Goal: Communication & Community: Answer question/provide support

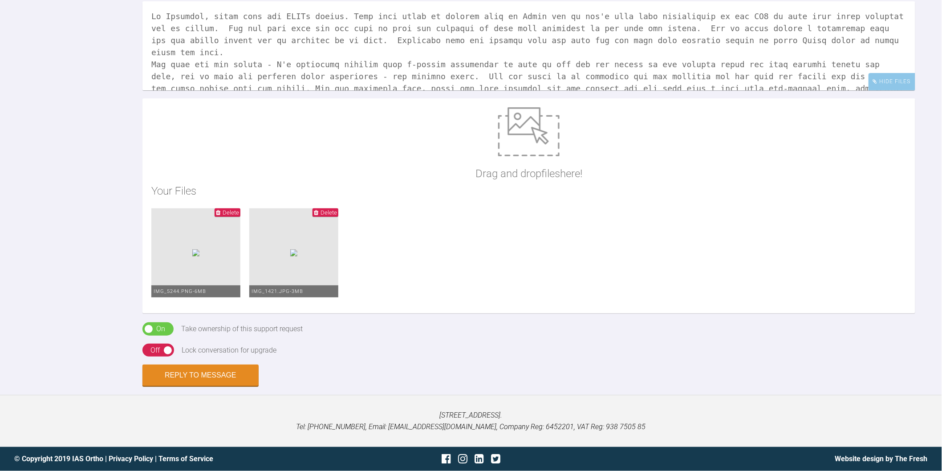
scroll to position [12, 0]
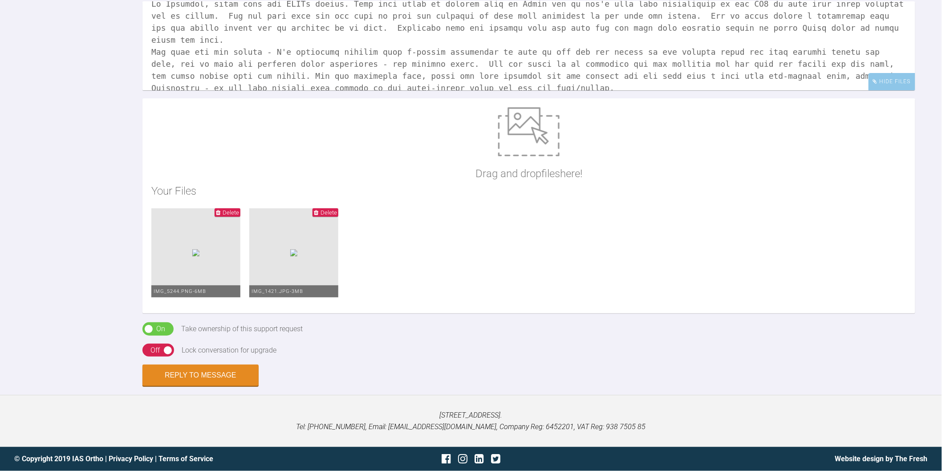
click at [589, 90] on textarea at bounding box center [528, 45] width 773 height 89
click at [183, 90] on textarea at bounding box center [528, 45] width 773 height 89
click at [247, 90] on textarea at bounding box center [528, 45] width 773 height 89
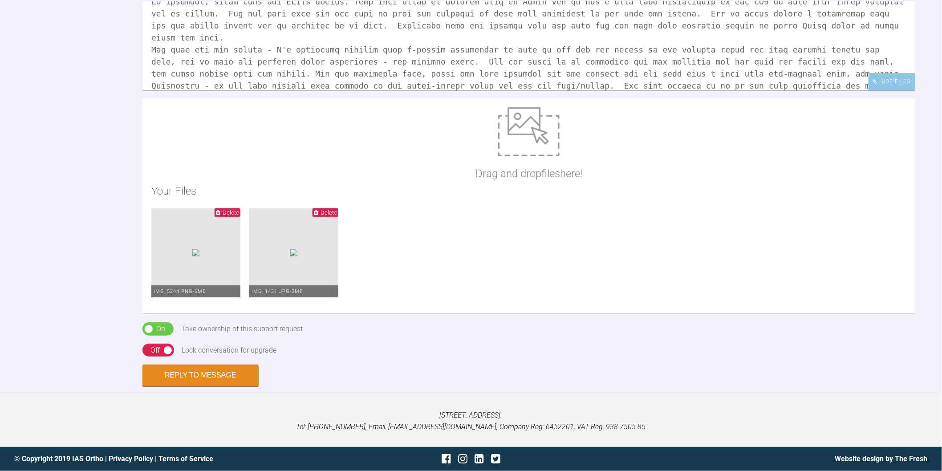
click at [825, 90] on textarea at bounding box center [528, 45] width 773 height 89
click at [862, 90] on textarea at bounding box center [528, 45] width 773 height 89
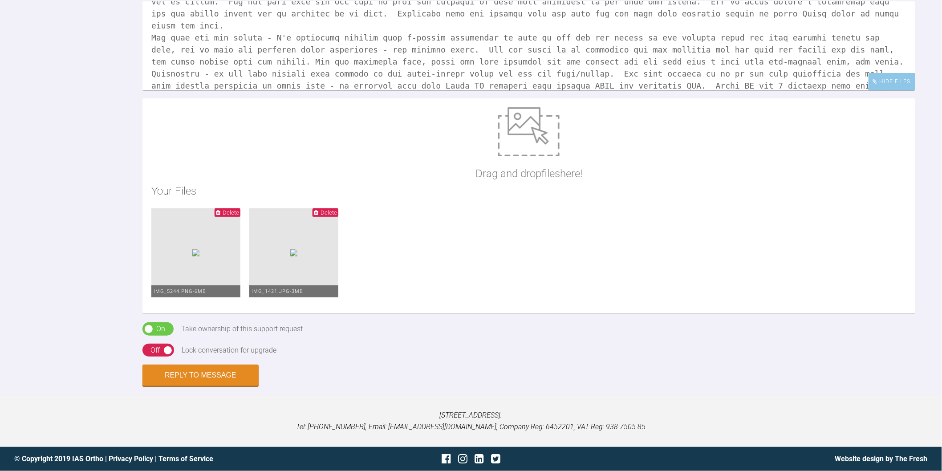
scroll to position [37, 0]
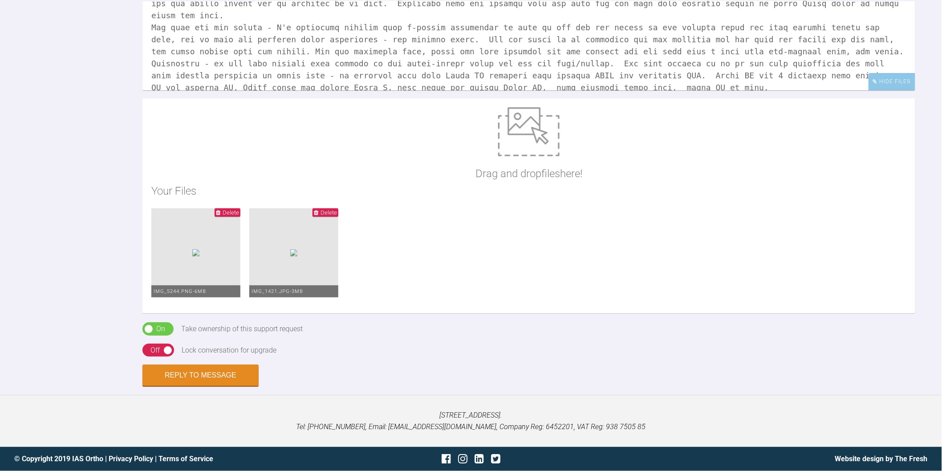
click at [531, 90] on textarea at bounding box center [528, 45] width 773 height 89
click at [732, 90] on textarea at bounding box center [528, 45] width 773 height 89
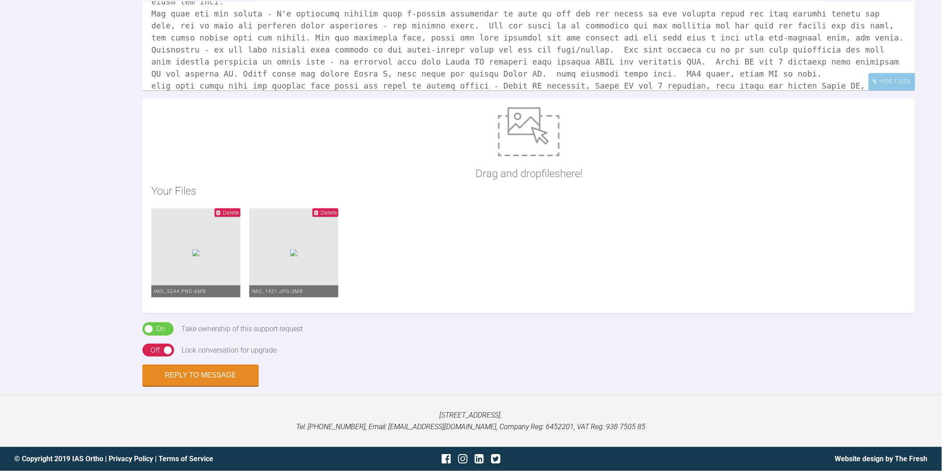
click at [33, 251] on div "Reply To [PERSON_NAME] Hide Files Drag and drop files here! Your Files Delete I…" at bounding box center [471, 172] width 942 height 428
click at [666, 90] on textarea at bounding box center [528, 45] width 773 height 89
click at [38, 258] on div "Reply To [PERSON_NAME] Hide Files Drag and drop files here! Your Files Delete I…" at bounding box center [471, 172] width 942 height 428
click at [443, 90] on textarea at bounding box center [528, 45] width 773 height 89
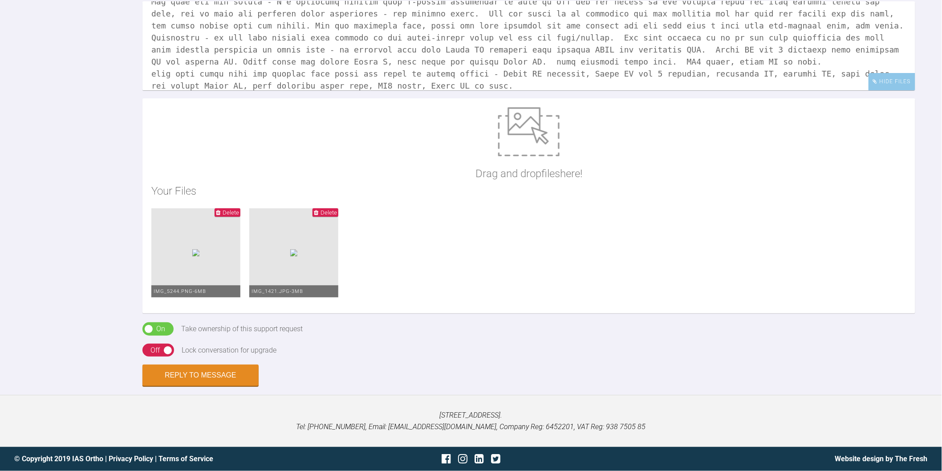
scroll to position [74, 0]
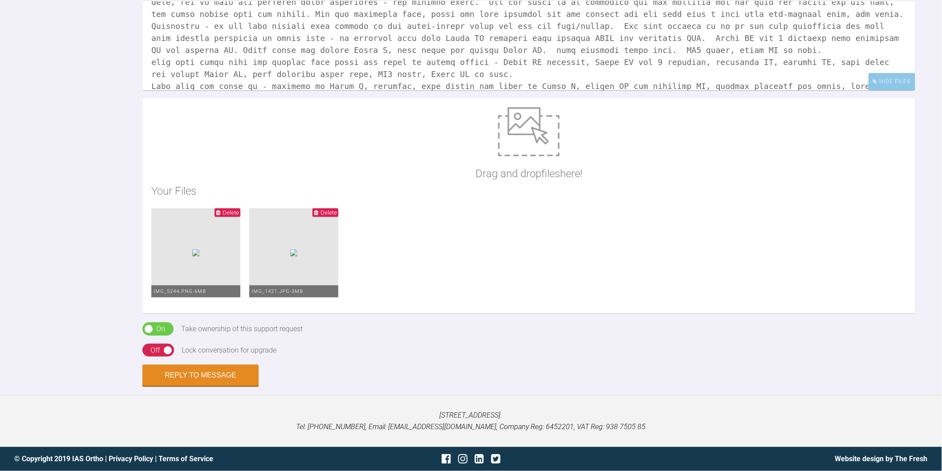
drag, startPoint x: 24, startPoint y: 254, endPoint x: 31, endPoint y: 252, distance: 7.7
click at [24, 254] on div "Reply To [PERSON_NAME] Hide Files Drag and drop files here! Your Files Delete I…" at bounding box center [471, 172] width 942 height 428
click at [226, 90] on textarea at bounding box center [528, 45] width 773 height 89
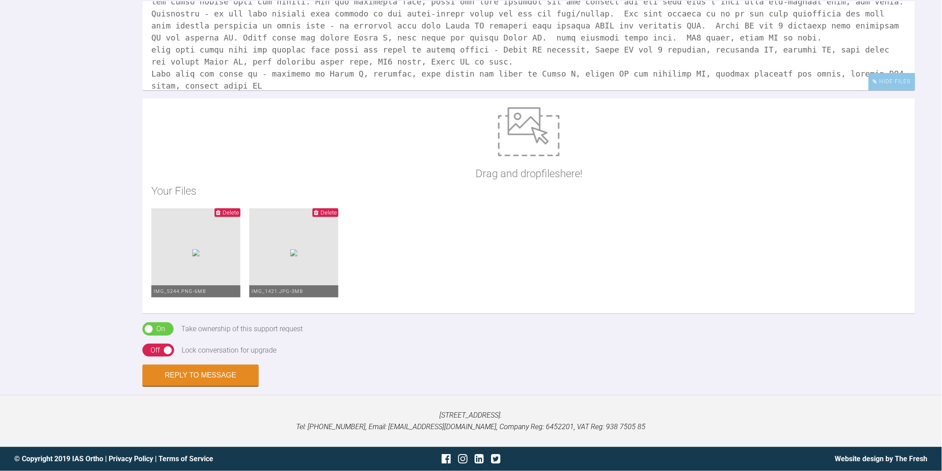
scroll to position [99, 0]
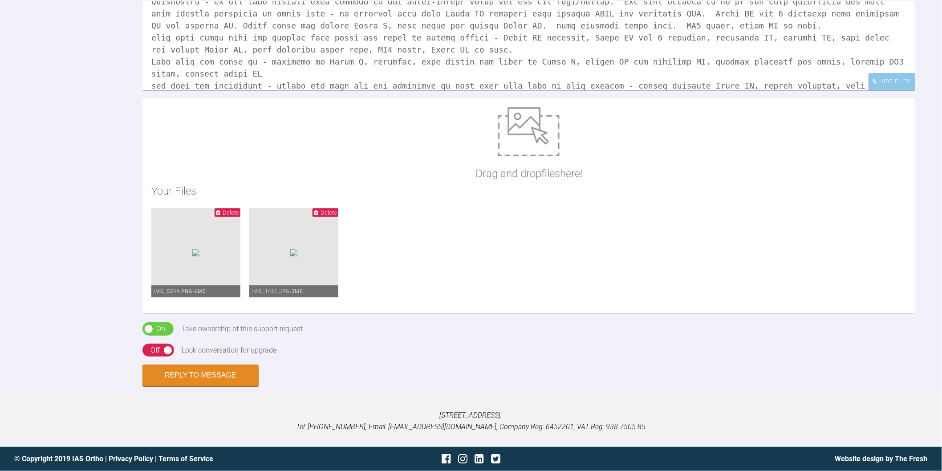
click at [42, 200] on div "Reply To [PERSON_NAME] Hide Files Drag and drop files here! Your Files Delete I…" at bounding box center [471, 172] width 942 height 428
click at [632, 90] on textarea at bounding box center [528, 45] width 773 height 89
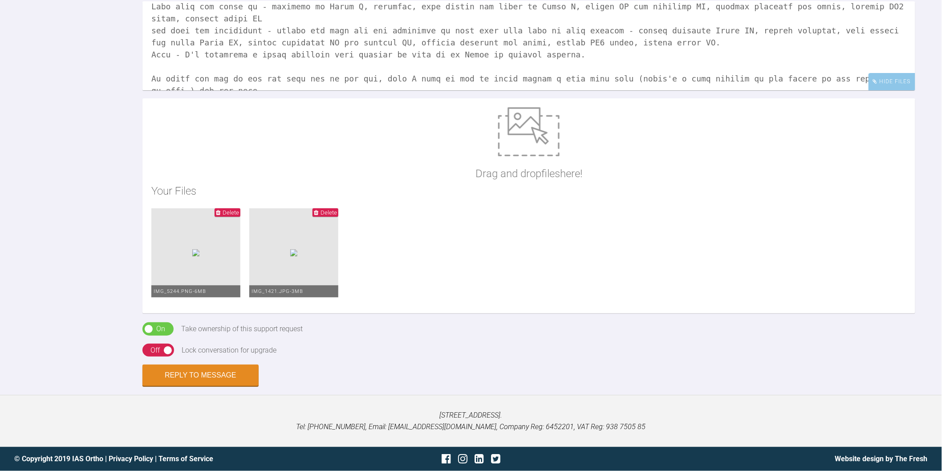
scroll to position [157, 0]
click at [879, 88] on textarea at bounding box center [528, 45] width 773 height 89
click at [232, 90] on textarea at bounding box center [528, 45] width 773 height 89
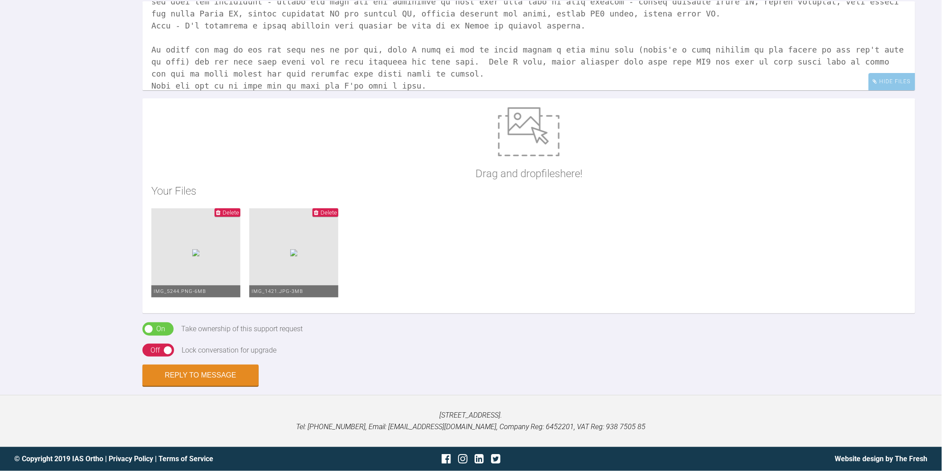
scroll to position [194, 0]
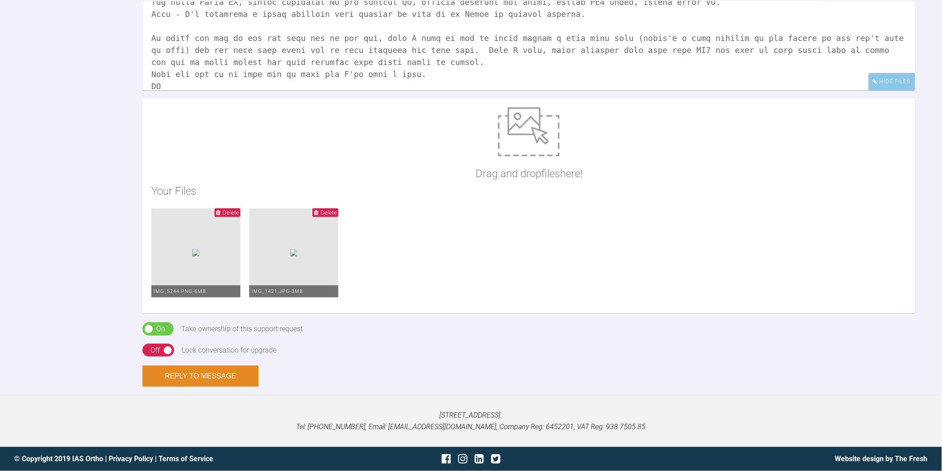
type textarea "Hi [PERSON_NAME], looks like the JPEGs worked. This case could be treated with …"
click at [195, 387] on button "Reply to Message" at bounding box center [200, 375] width 116 height 21
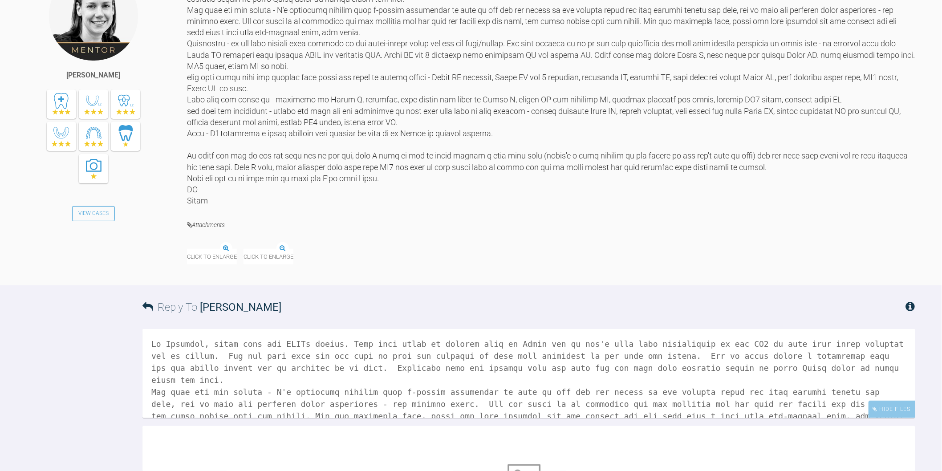
scroll to position [1770, 0]
